Goal: Information Seeking & Learning: Learn about a topic

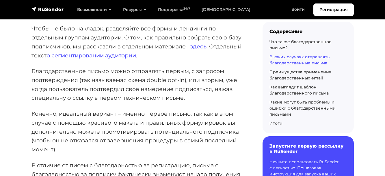
scroll to position [810, 0]
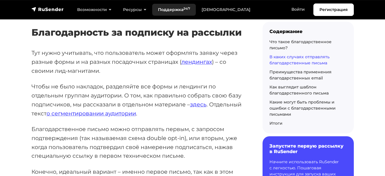
click at [178, 9] on link "Поддержка 24/7" at bounding box center [174, 10] width 44 height 12
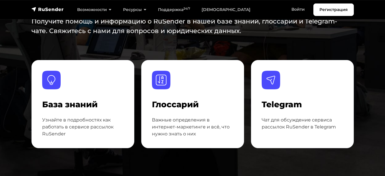
scroll to position [58, 0]
click at [214, 10] on link "[DEMOGRAPHIC_DATA]" at bounding box center [226, 10] width 60 height 12
